Goal: Task Accomplishment & Management: Use online tool/utility

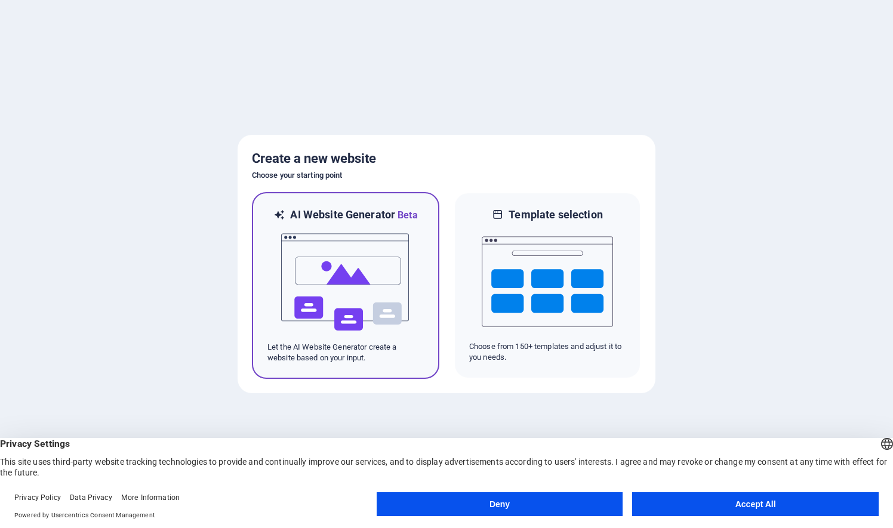
click at [351, 283] on img at bounding box center [345, 282] width 131 height 119
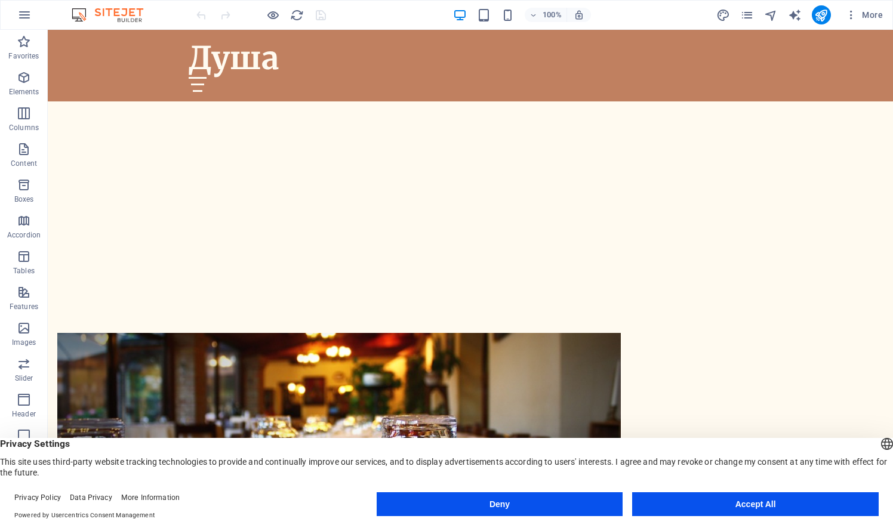
scroll to position [452, 0]
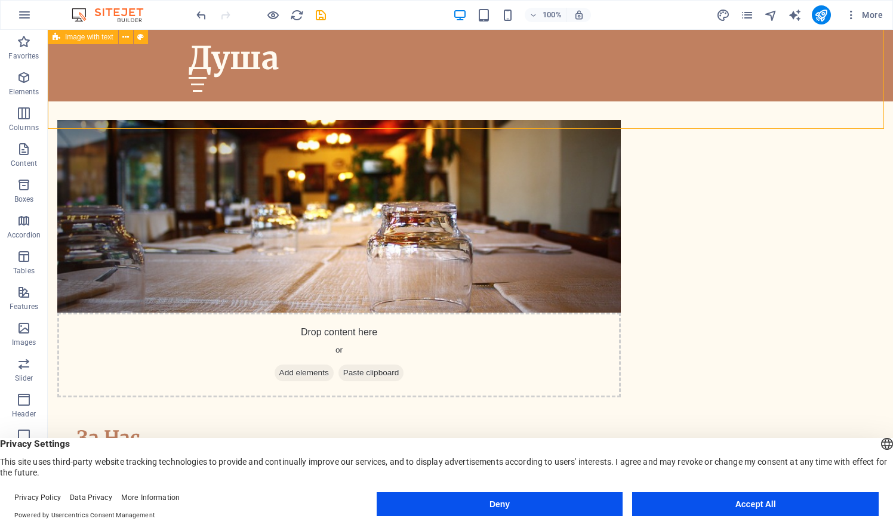
scroll to position [668, 0]
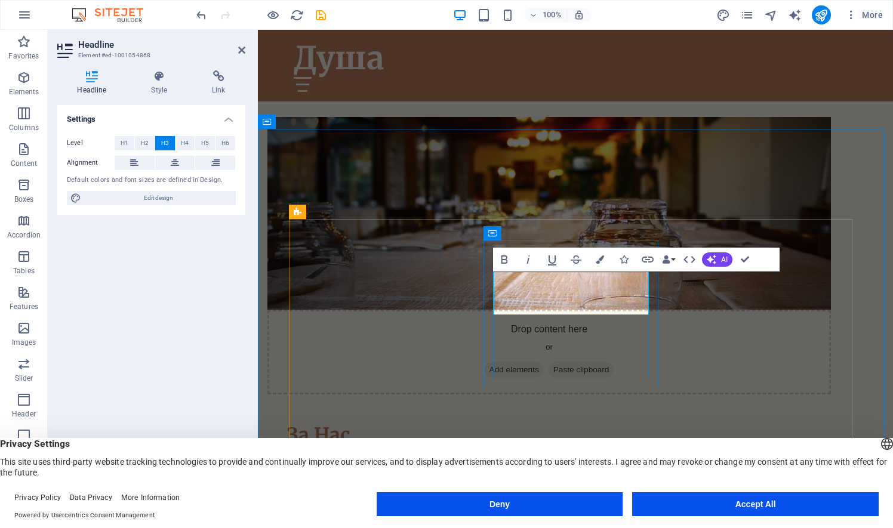
drag, startPoint x: 635, startPoint y: 306, endPoint x: 528, endPoint y: 286, distance: 109.1
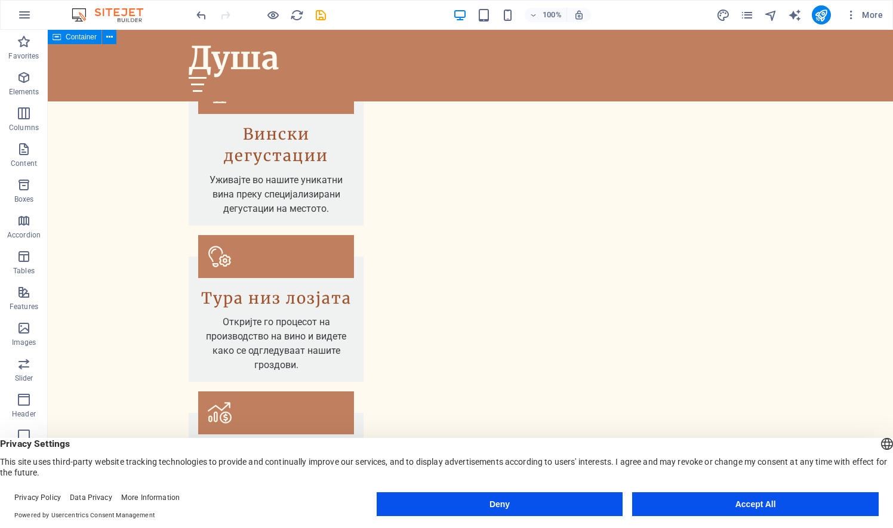
scroll to position [1303, 0]
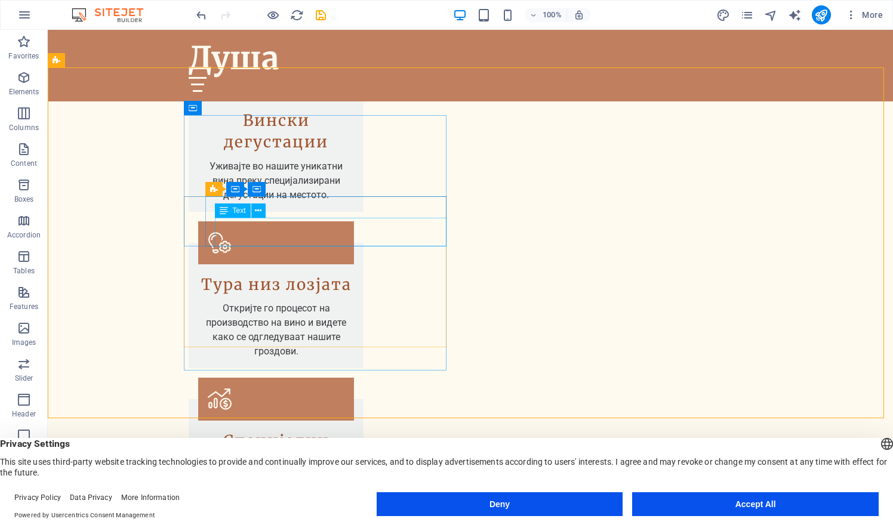
scroll to position [1345, 0]
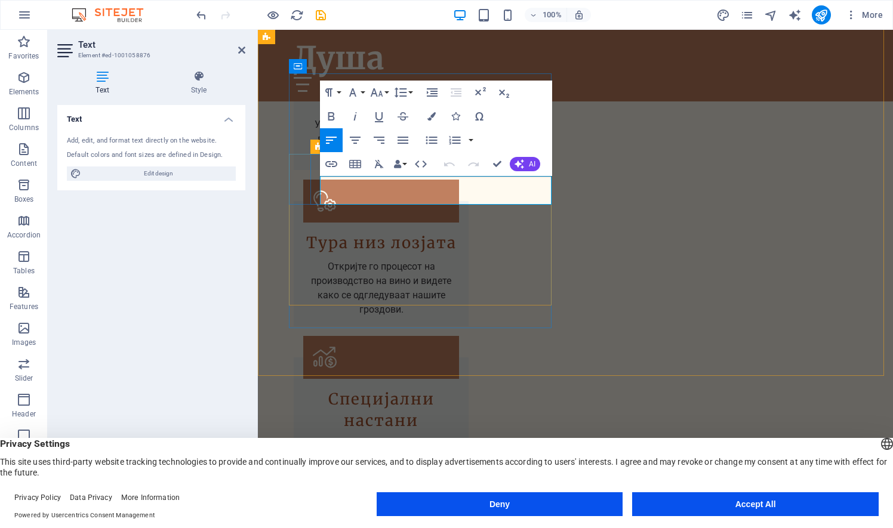
drag, startPoint x: 394, startPoint y: 183, endPoint x: 320, endPoint y: 177, distance: 74.3
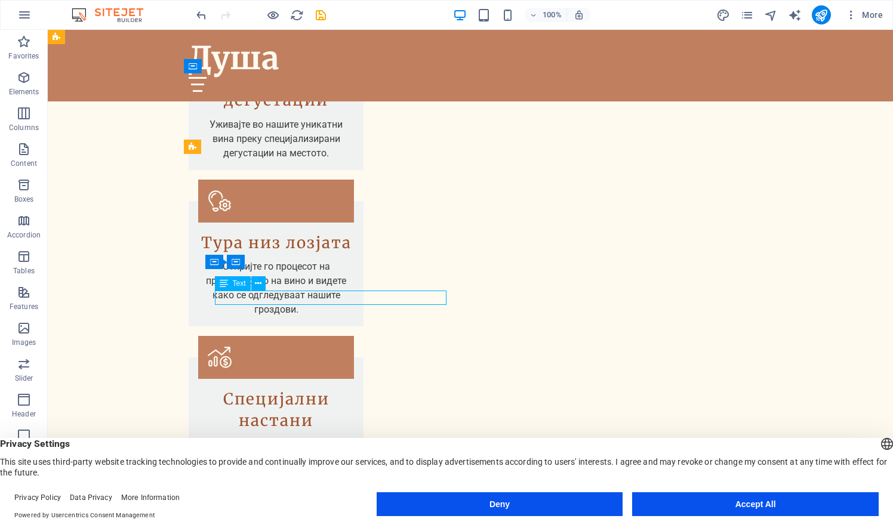
scroll to position [1387, 0]
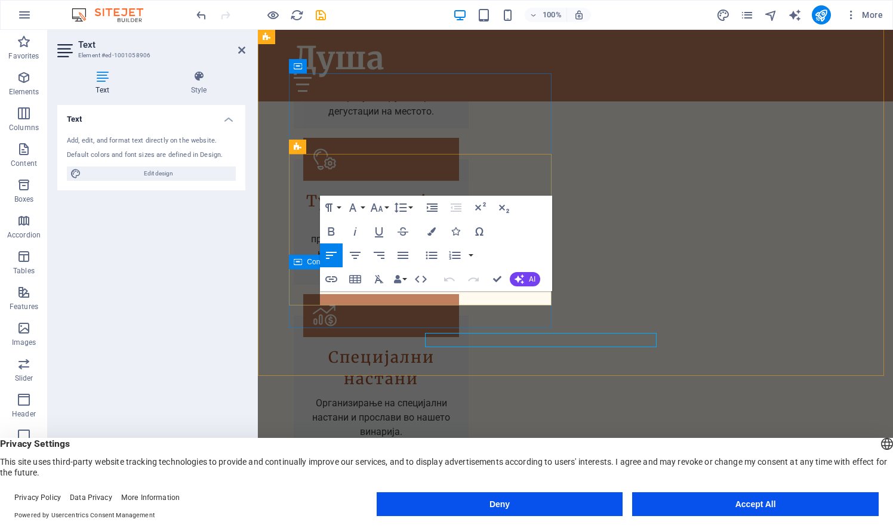
scroll to position [1345, 0]
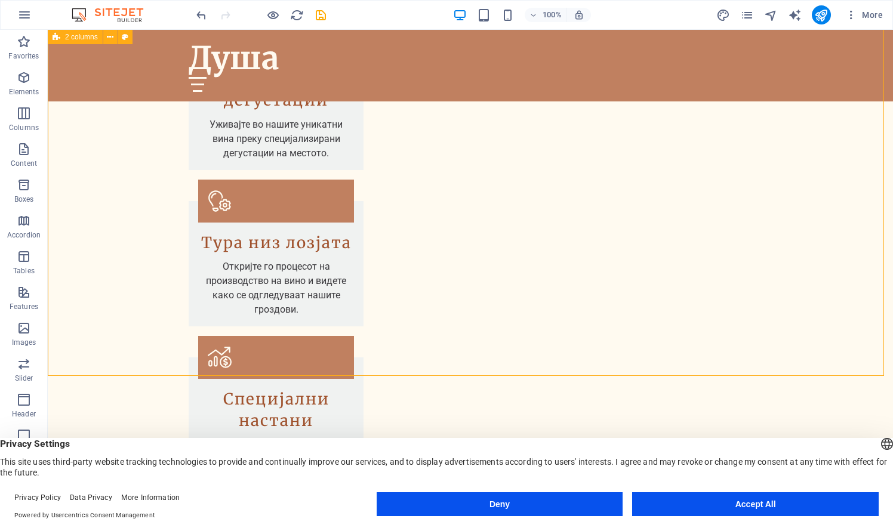
scroll to position [1387, 0]
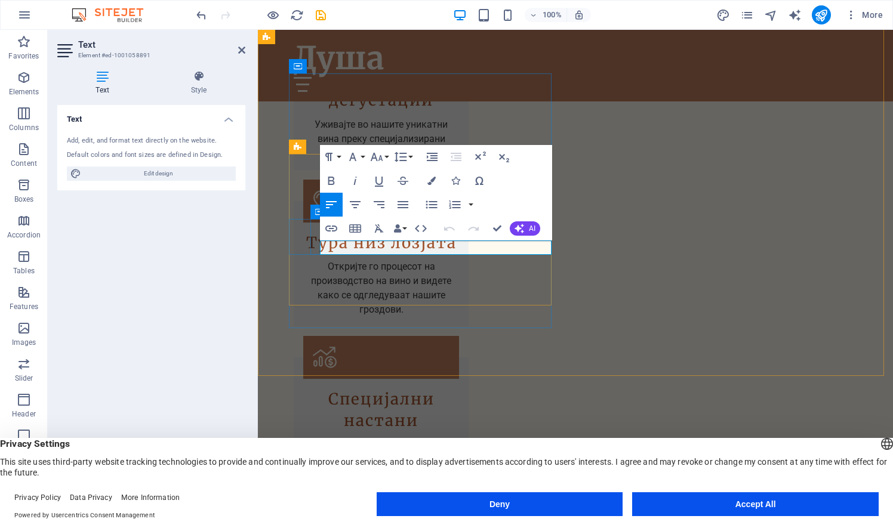
drag, startPoint x: 401, startPoint y: 240, endPoint x: 326, endPoint y: 248, distance: 75.6
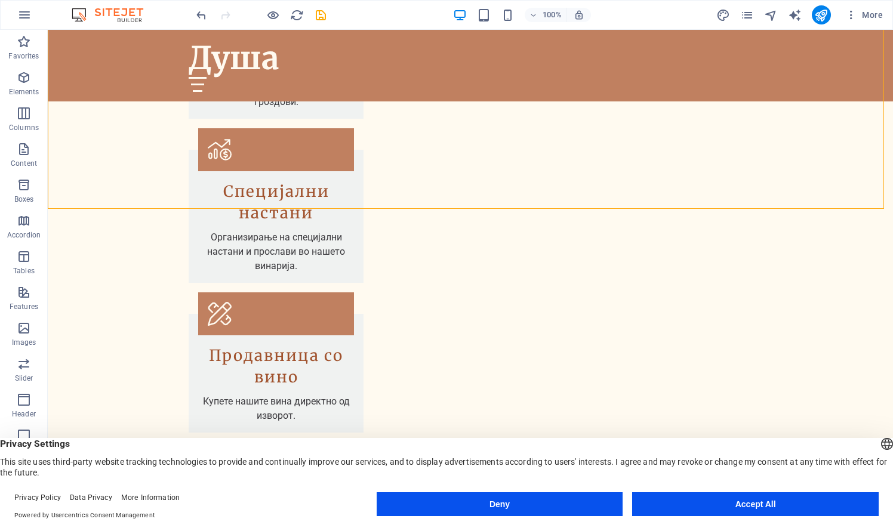
scroll to position [1559, 0]
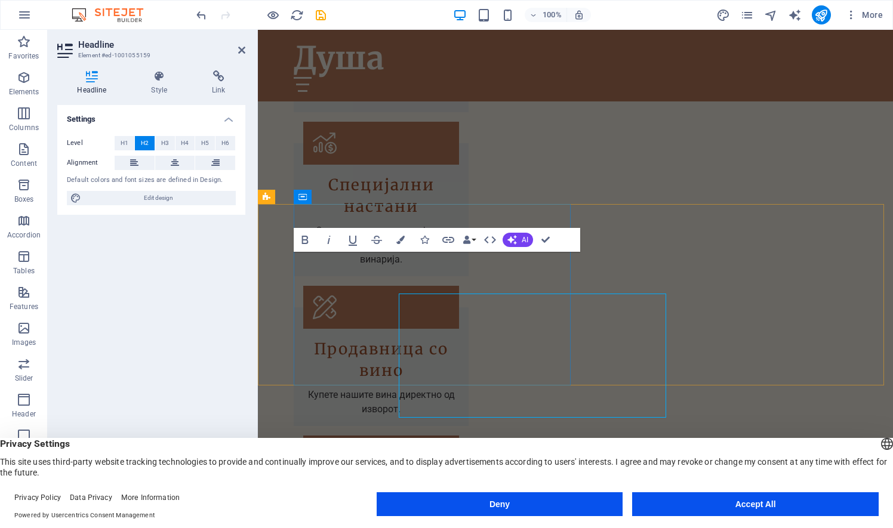
scroll to position [1517, 0]
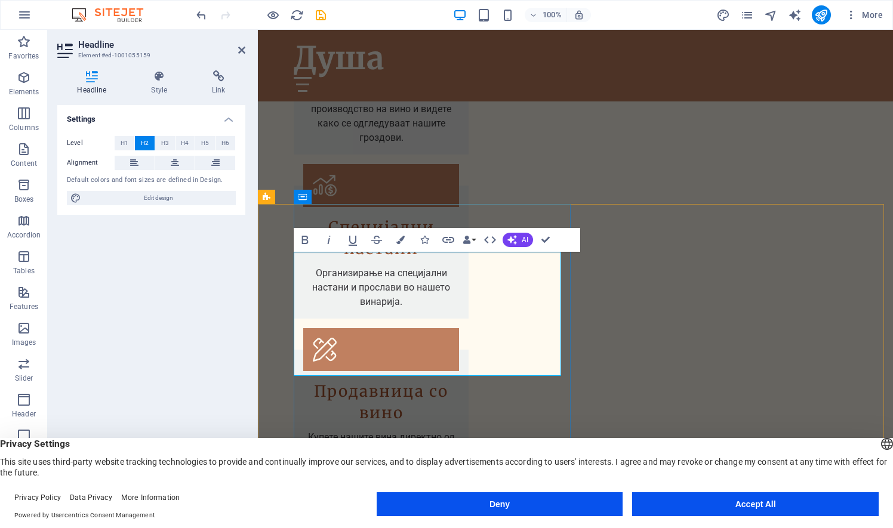
drag, startPoint x: 532, startPoint y: 333, endPoint x: 396, endPoint y: 331, distance: 136.1
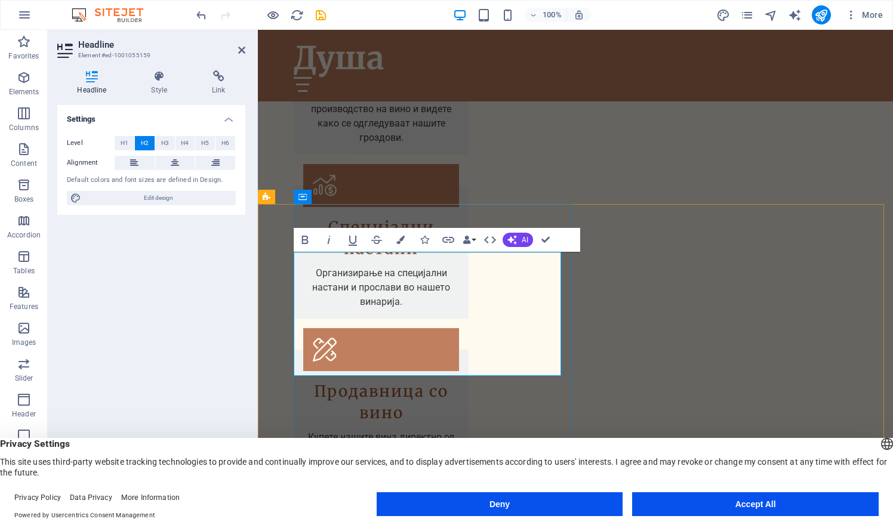
drag, startPoint x: 499, startPoint y: 290, endPoint x: 456, endPoint y: 262, distance: 51.3
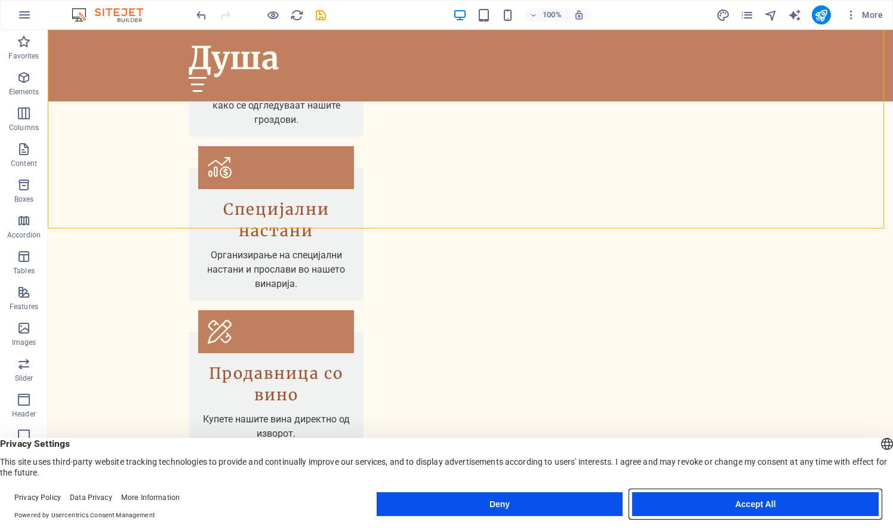
click at [784, 504] on button "Accept All" at bounding box center [755, 504] width 246 height 24
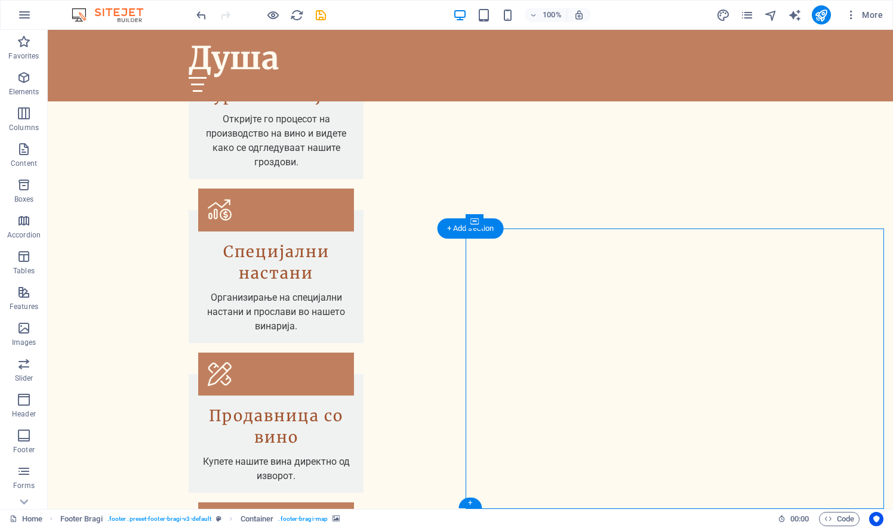
select select "px"
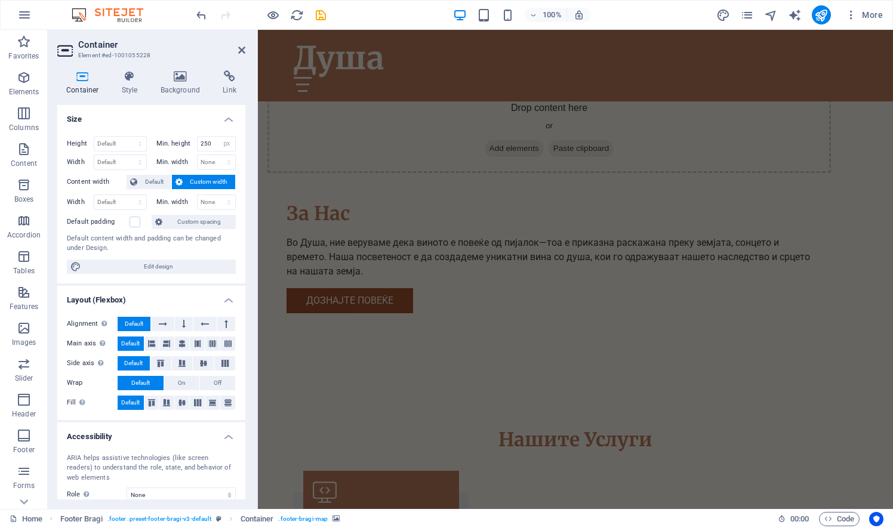
scroll to position [914, 0]
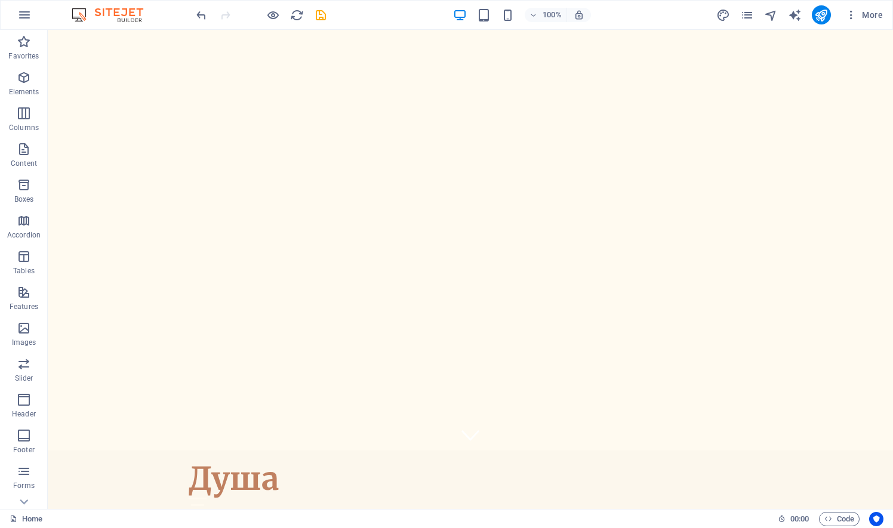
scroll to position [46, 0]
click at [319, 12] on icon "save" at bounding box center [321, 15] width 14 height 14
checkbox input "false"
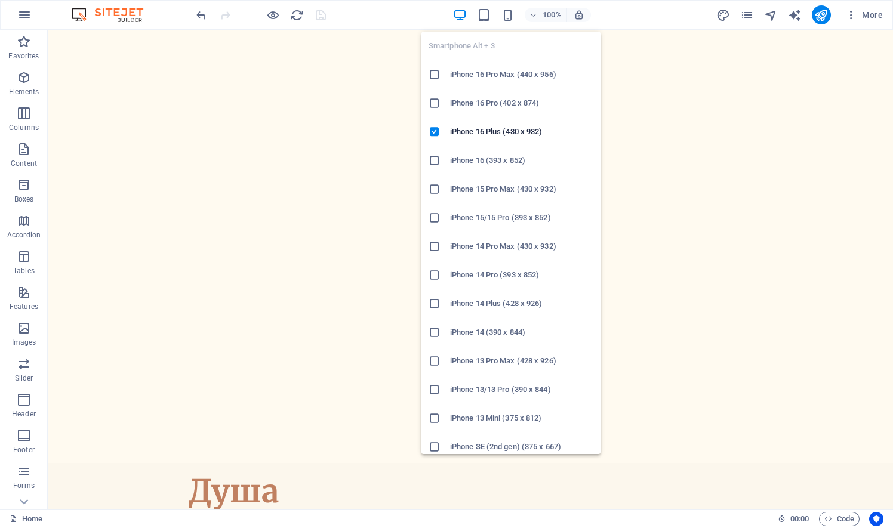
click at [436, 161] on icon at bounding box center [434, 161] width 12 height 12
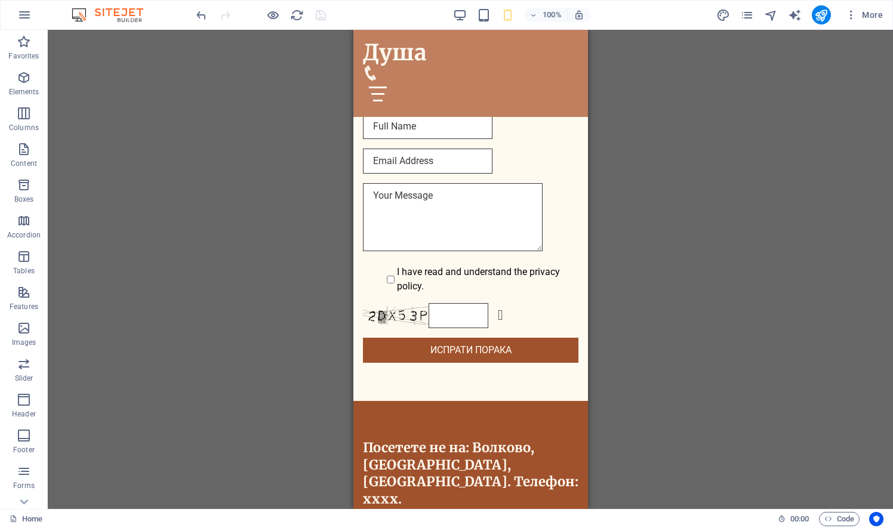
scroll to position [2794, 0]
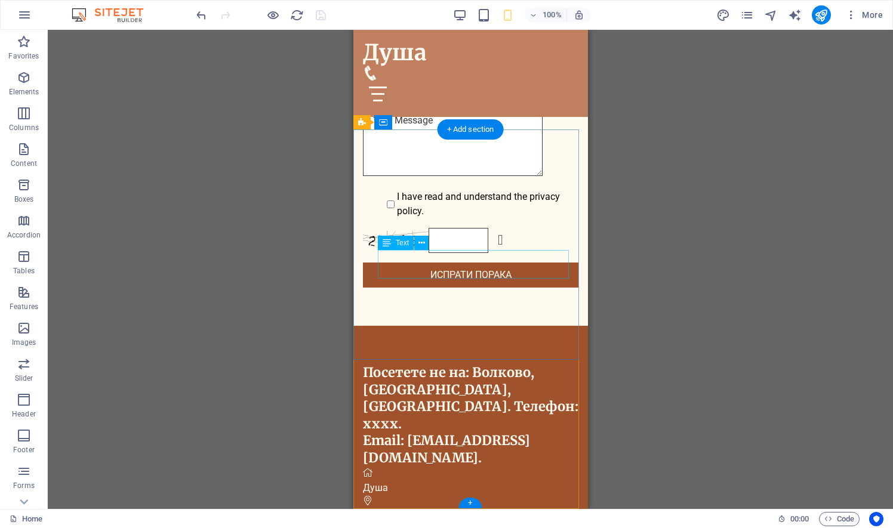
click at [439, 511] on span "[STREET_ADDRESS]" at bounding box center [405, 516] width 86 height 11
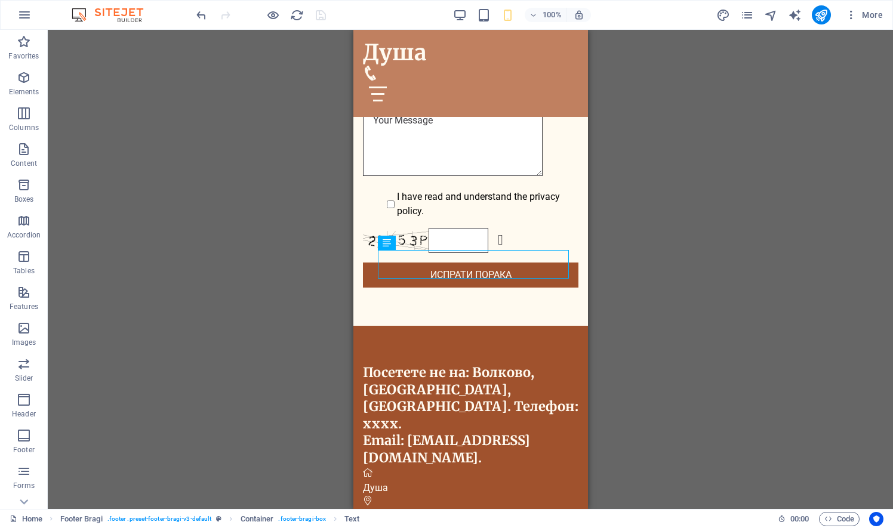
drag, startPoint x: 450, startPoint y: 258, endPoint x: 346, endPoint y: 264, distance: 104.0
click at [698, 246] on div "Drag here to replace the existing content. Press “Ctrl” if you want to create a…" at bounding box center [470, 269] width 845 height 479
click at [212, 119] on div "Drag here to replace the existing content. Press “Ctrl” if you want to create a…" at bounding box center [470, 269] width 845 height 479
click at [696, 100] on div "Drag here to replace the existing content. Press “Ctrl” if you want to create a…" at bounding box center [470, 269] width 845 height 479
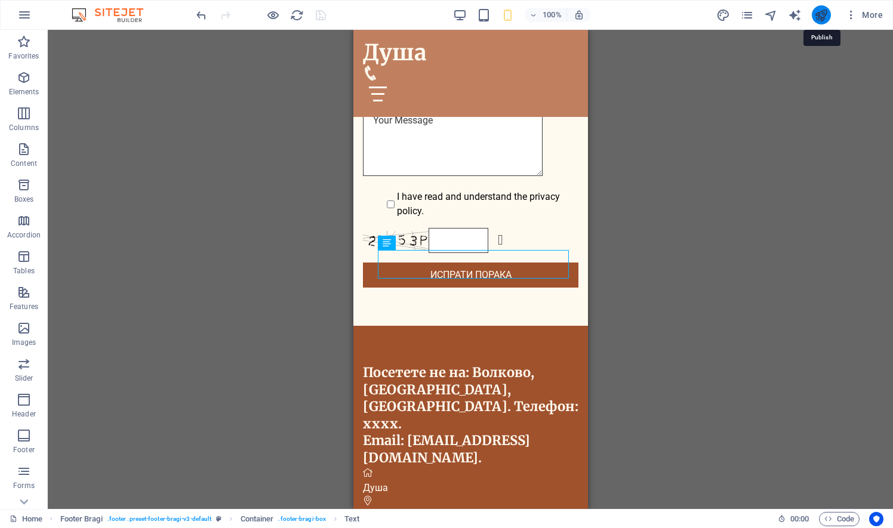
click at [819, 10] on icon "publish" at bounding box center [821, 15] width 14 height 14
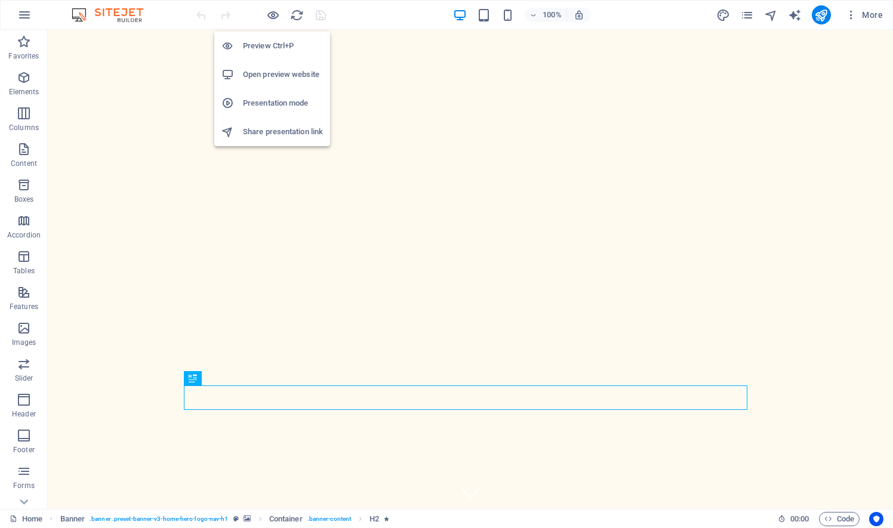
click at [270, 68] on h6 "Open preview website" at bounding box center [283, 74] width 80 height 14
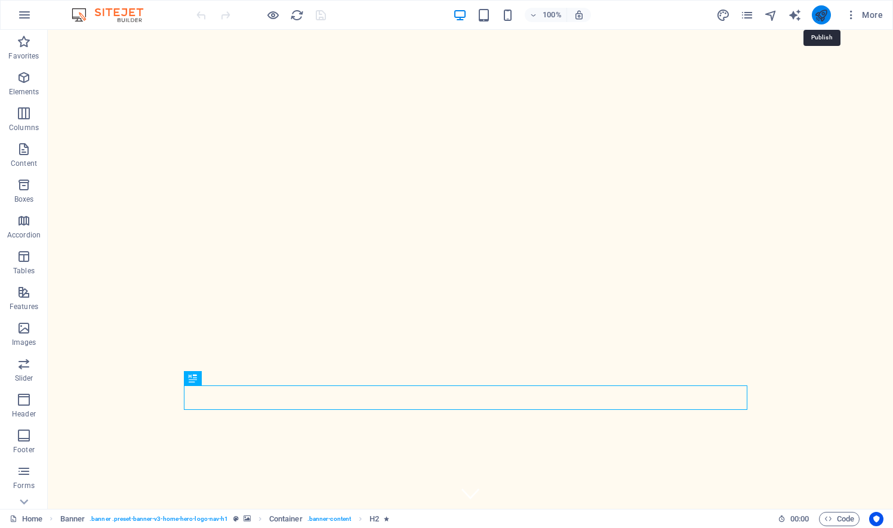
click at [822, 16] on icon "publish" at bounding box center [821, 15] width 14 height 14
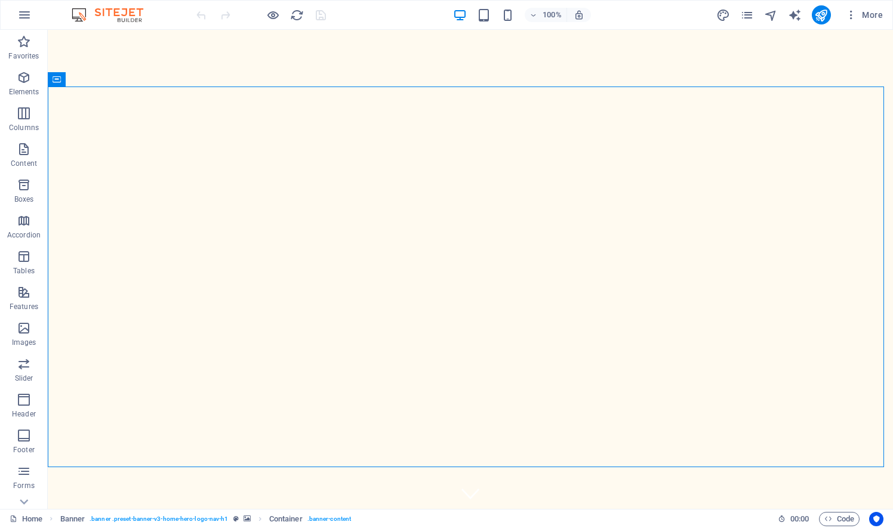
drag, startPoint x: 882, startPoint y: 124, endPoint x: 885, endPoint y: 153, distance: 29.4
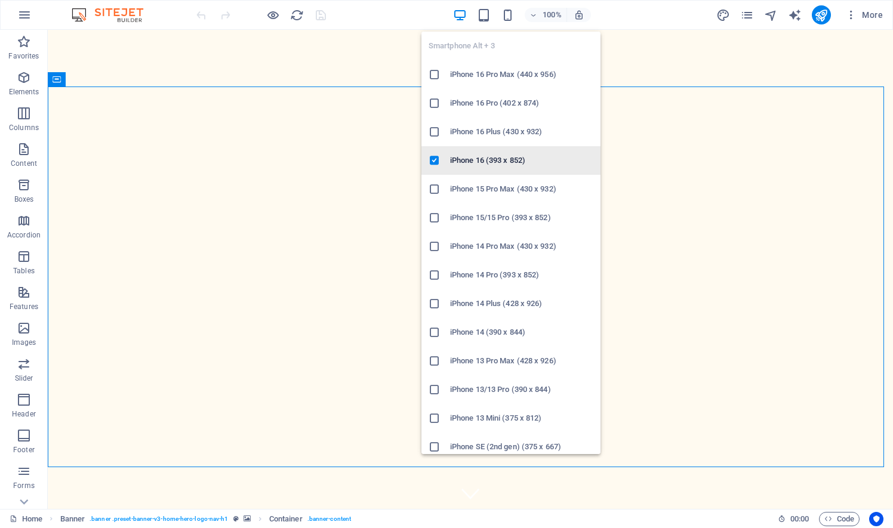
click at [504, 156] on h6 "iPhone 16 (393 x 852)" at bounding box center [521, 160] width 143 height 14
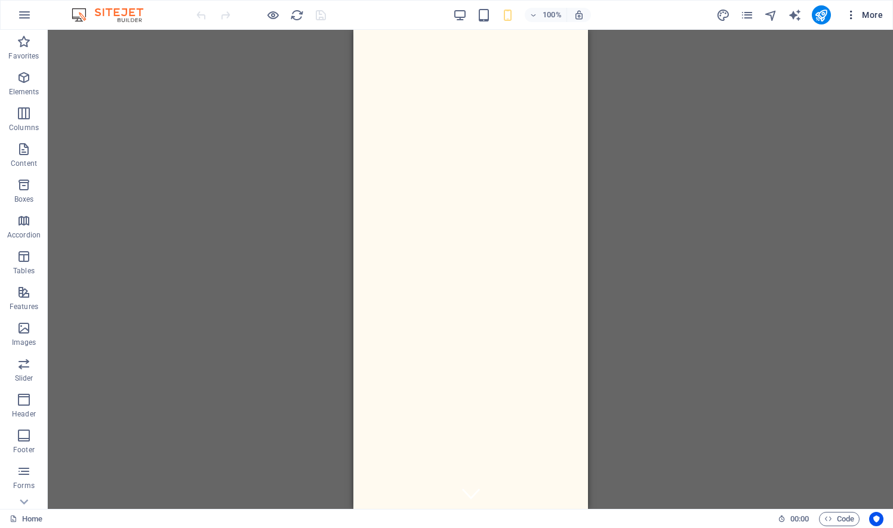
click at [863, 14] on span "More" at bounding box center [864, 15] width 38 height 12
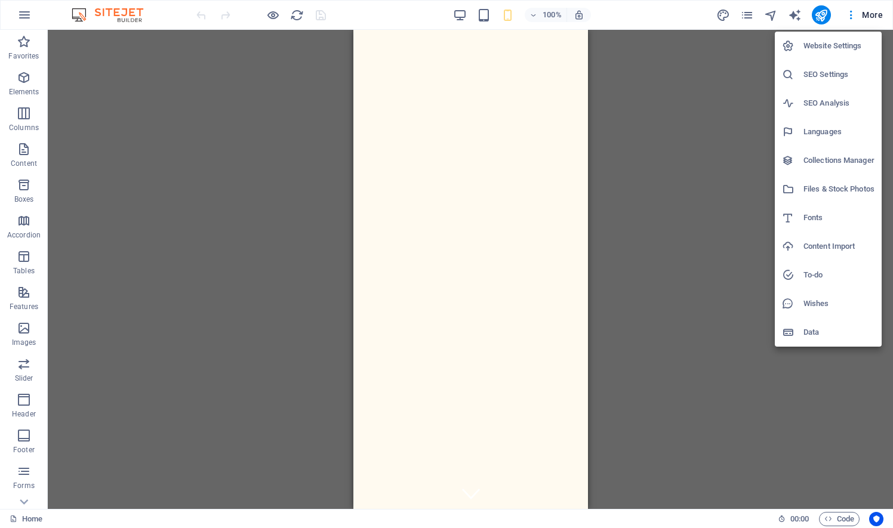
click at [828, 42] on h6 "Website Settings" at bounding box center [838, 46] width 71 height 14
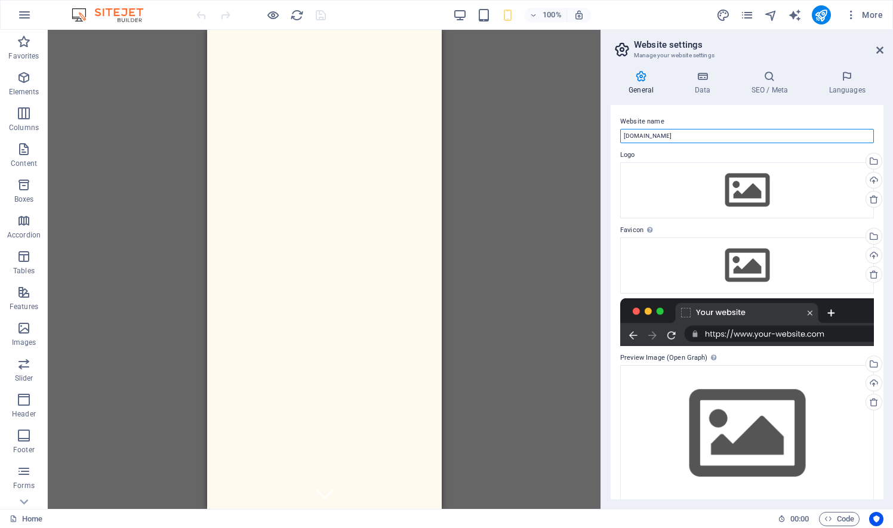
click at [734, 132] on input "[DOMAIN_NAME]" at bounding box center [747, 136] width 254 height 14
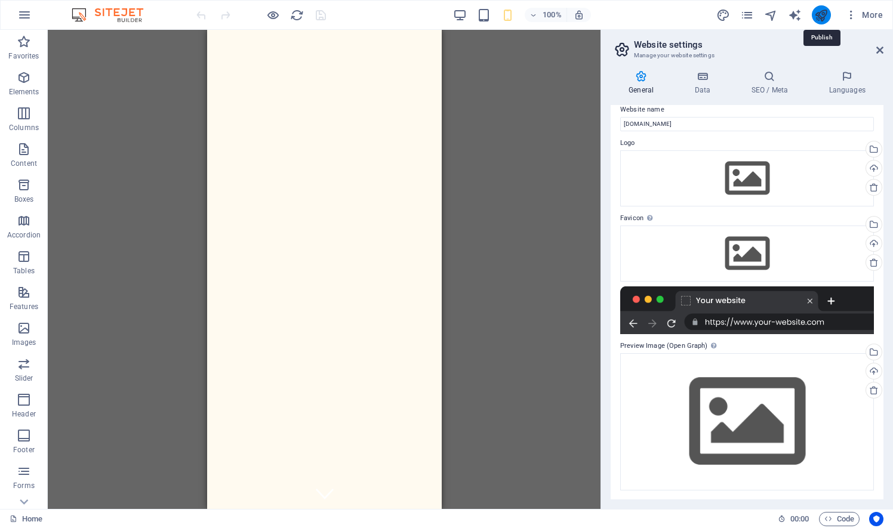
click at [824, 19] on icon "publish" at bounding box center [821, 15] width 14 height 14
